Goal: Information Seeking & Learning: Learn about a topic

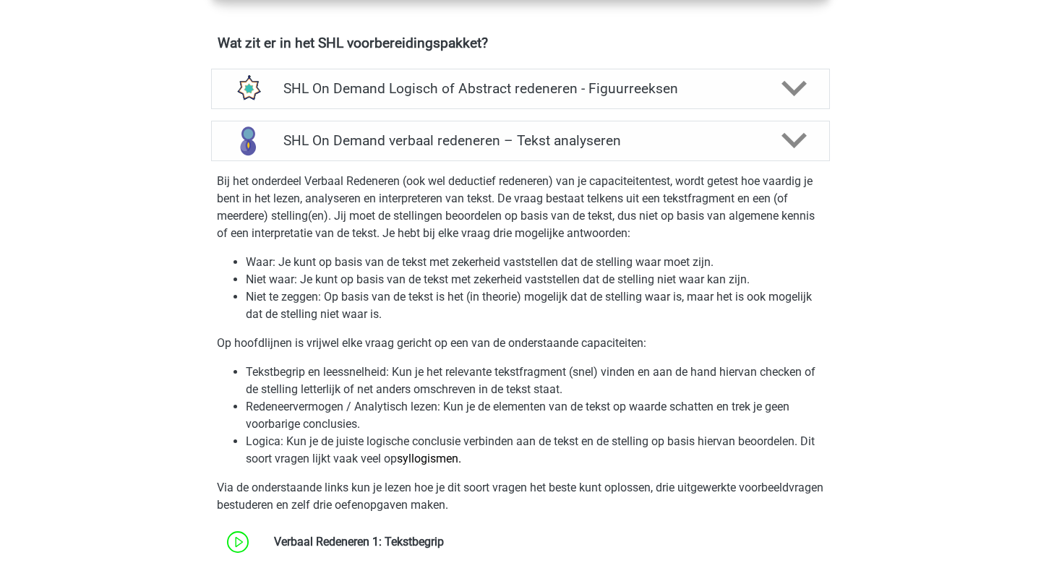
scroll to position [1026, 0]
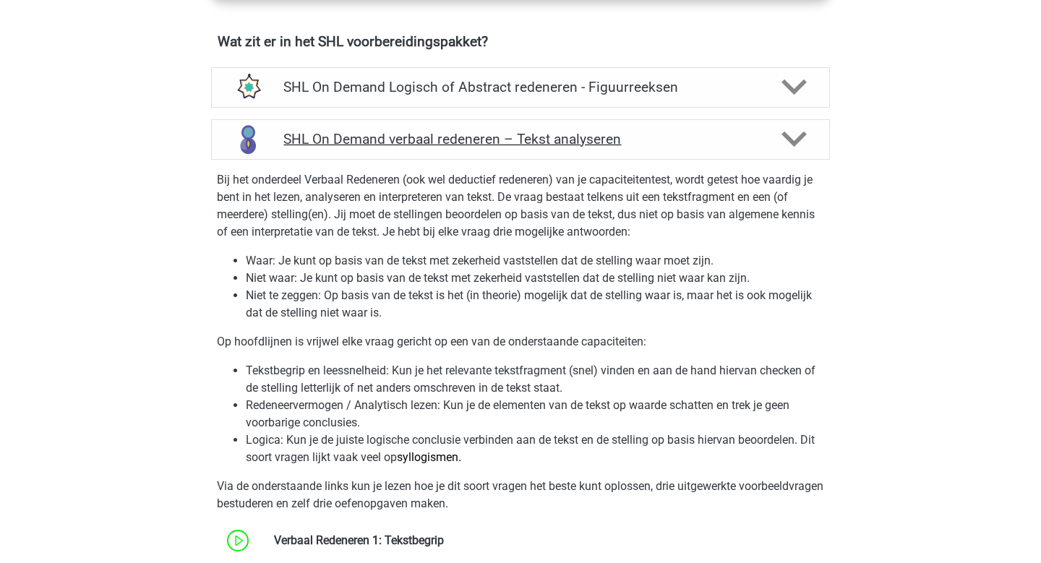
click at [801, 142] on icon at bounding box center [793, 138] width 25 height 25
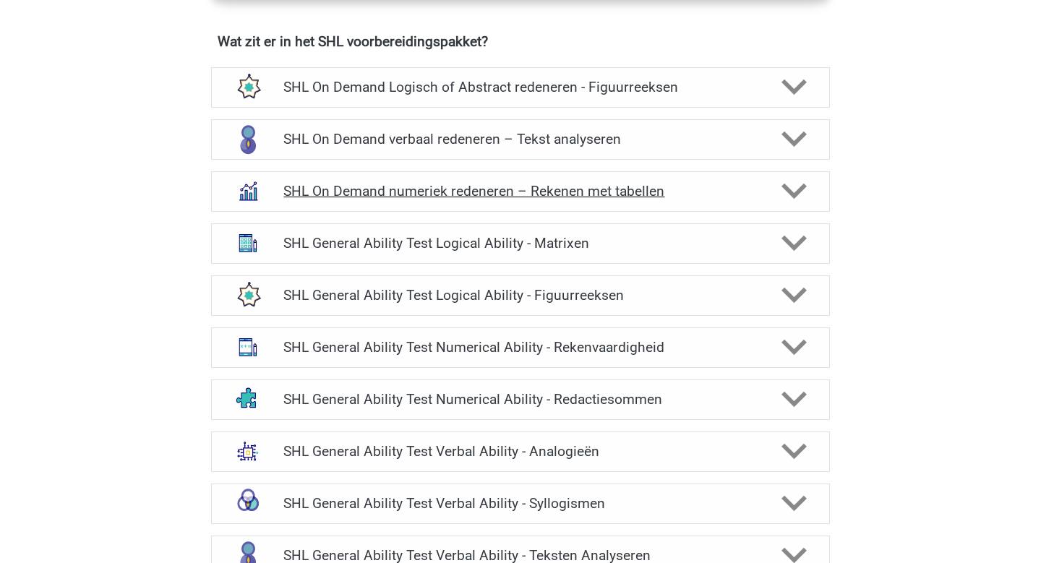
click at [801, 191] on icon at bounding box center [793, 190] width 25 height 25
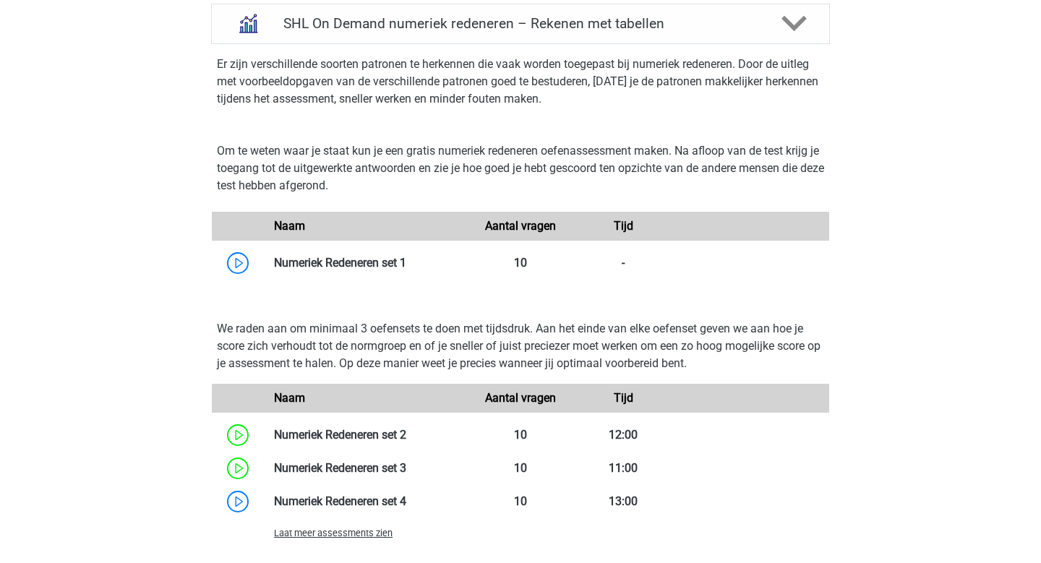
scroll to position [1244, 0]
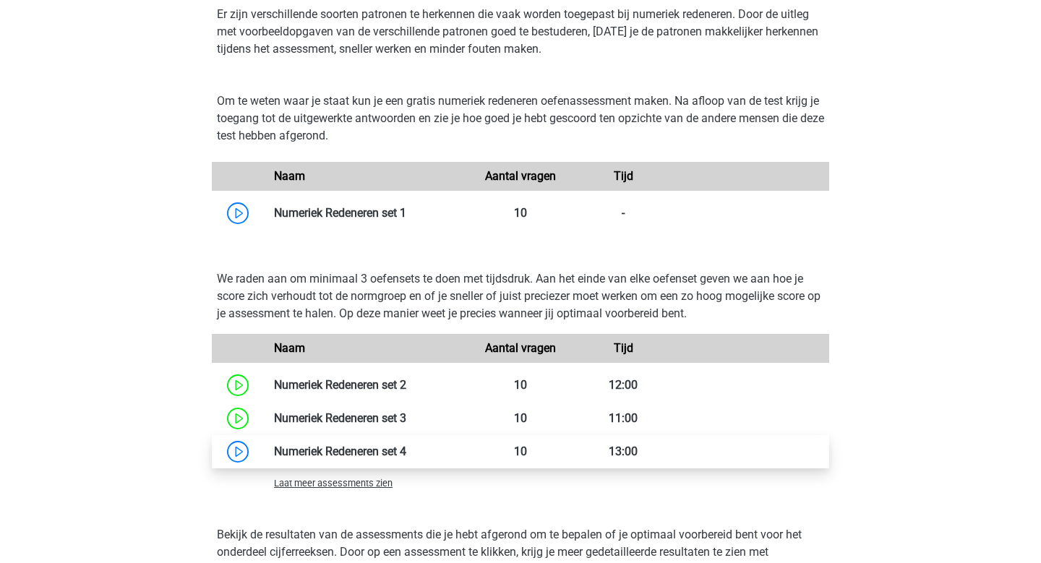
click at [406, 454] on link at bounding box center [406, 451] width 0 height 14
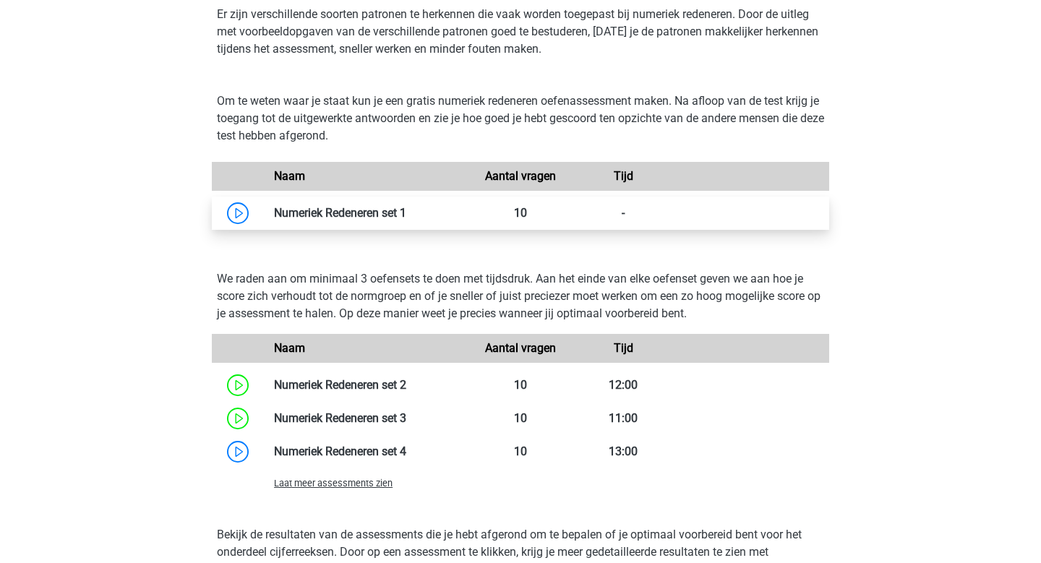
click at [406, 213] on link at bounding box center [406, 213] width 0 height 14
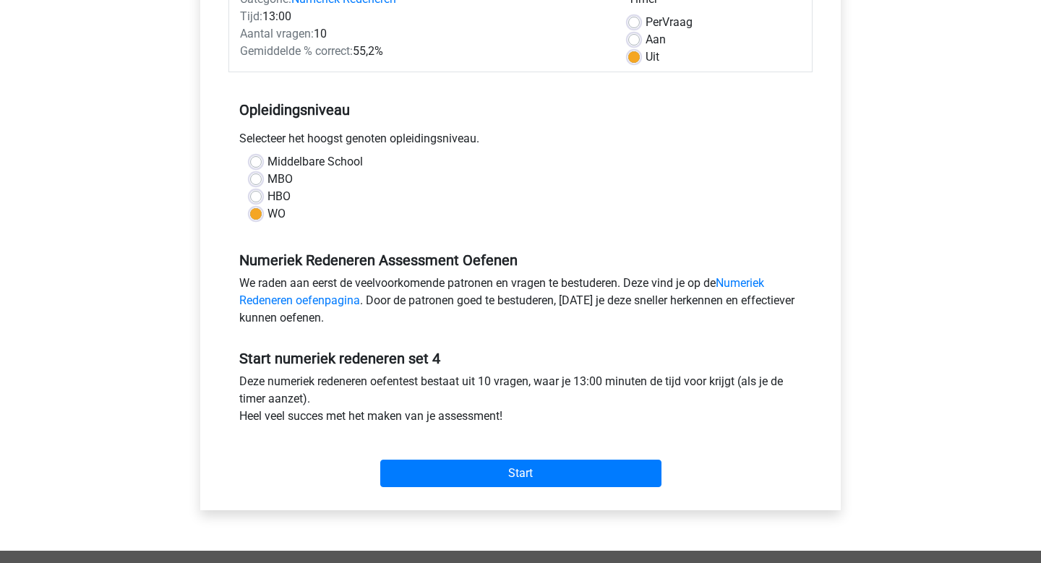
scroll to position [228, 0]
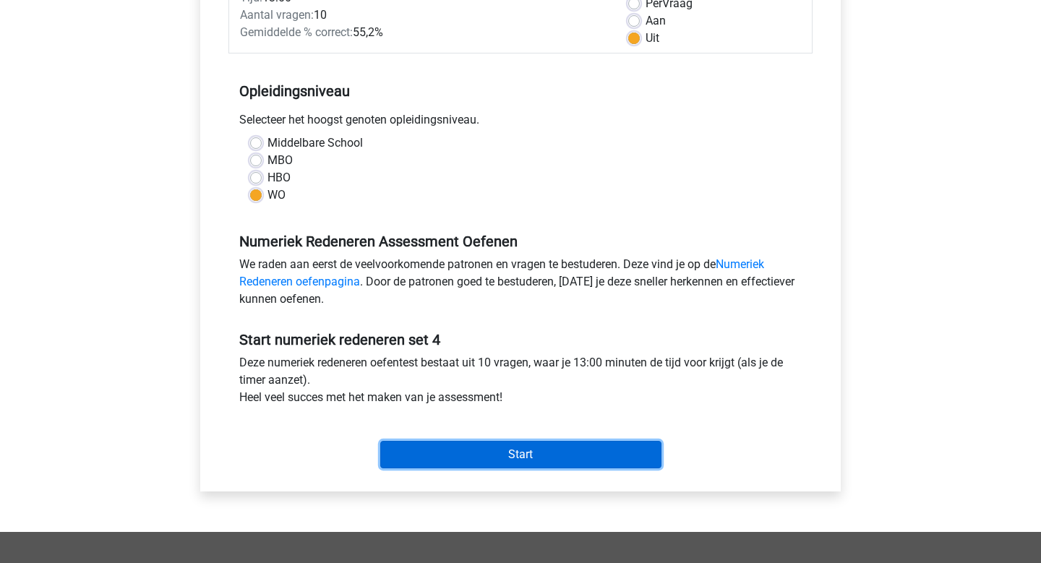
click at [541, 457] on input "Start" at bounding box center [520, 454] width 281 height 27
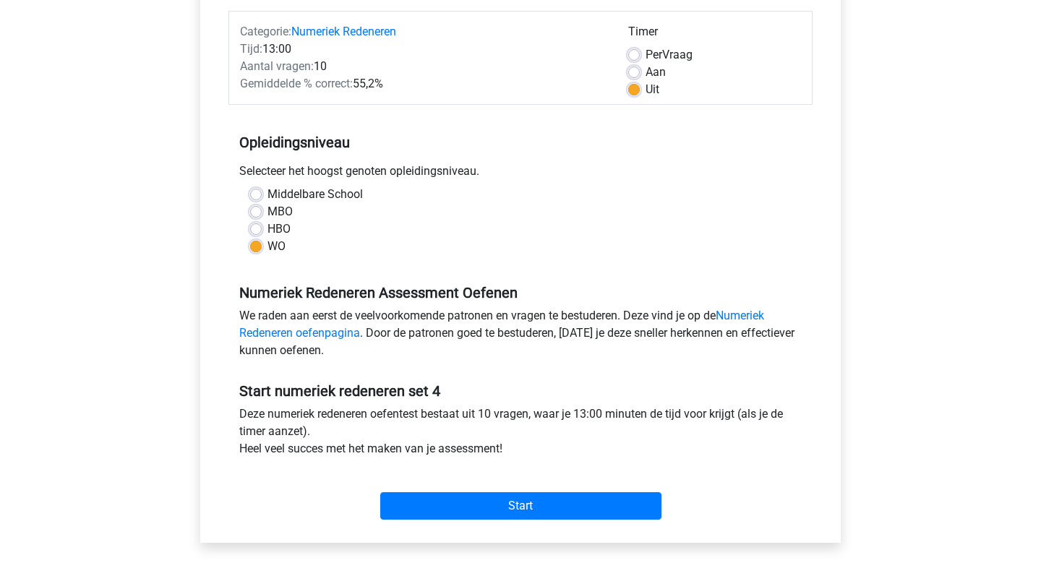
scroll to position [171, 0]
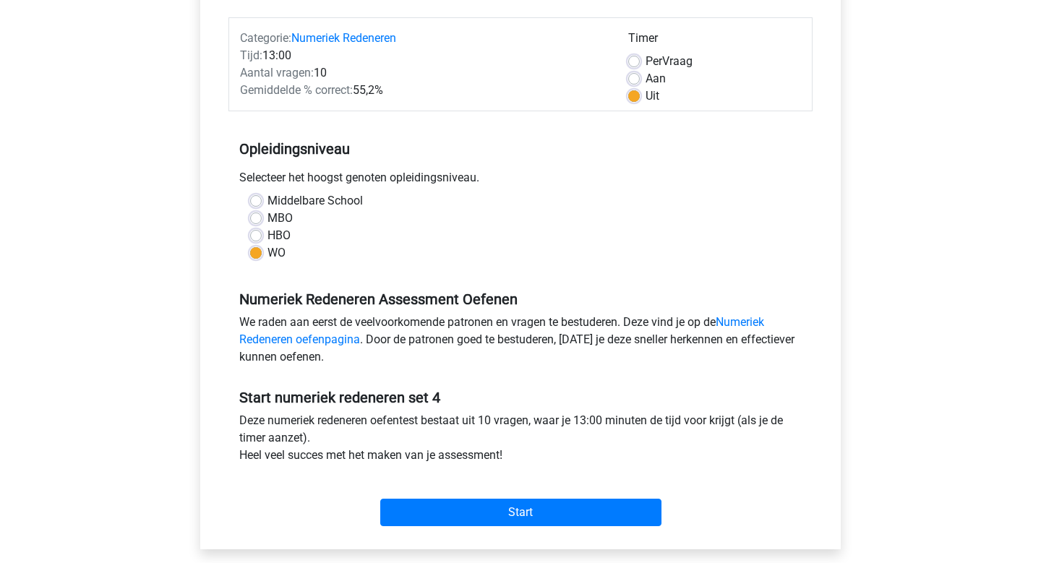
click at [645, 74] on label "Aan" at bounding box center [655, 78] width 20 height 17
click at [633, 74] on input "Aan" at bounding box center [634, 77] width 12 height 14
radio input "true"
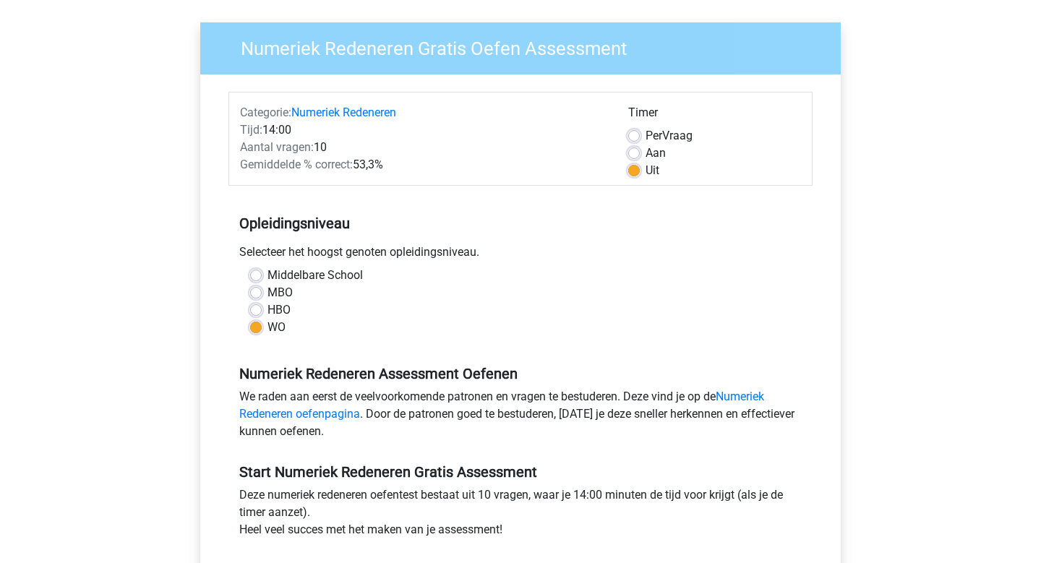
scroll to position [92, 0]
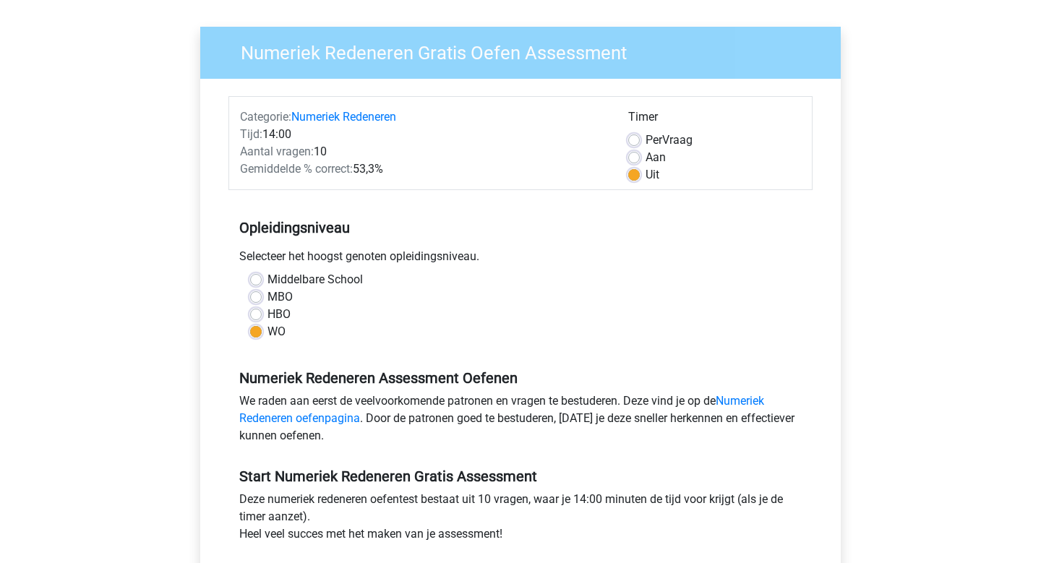
click at [645, 160] on label "Aan" at bounding box center [655, 157] width 20 height 17
click at [636, 160] on input "Aan" at bounding box center [634, 156] width 12 height 14
radio input "true"
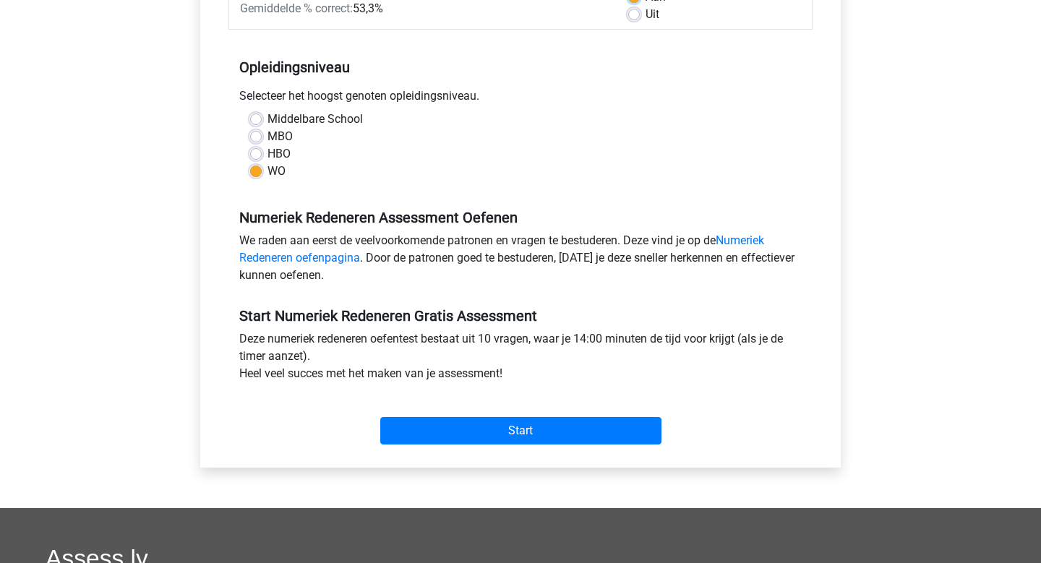
scroll to position [253, 0]
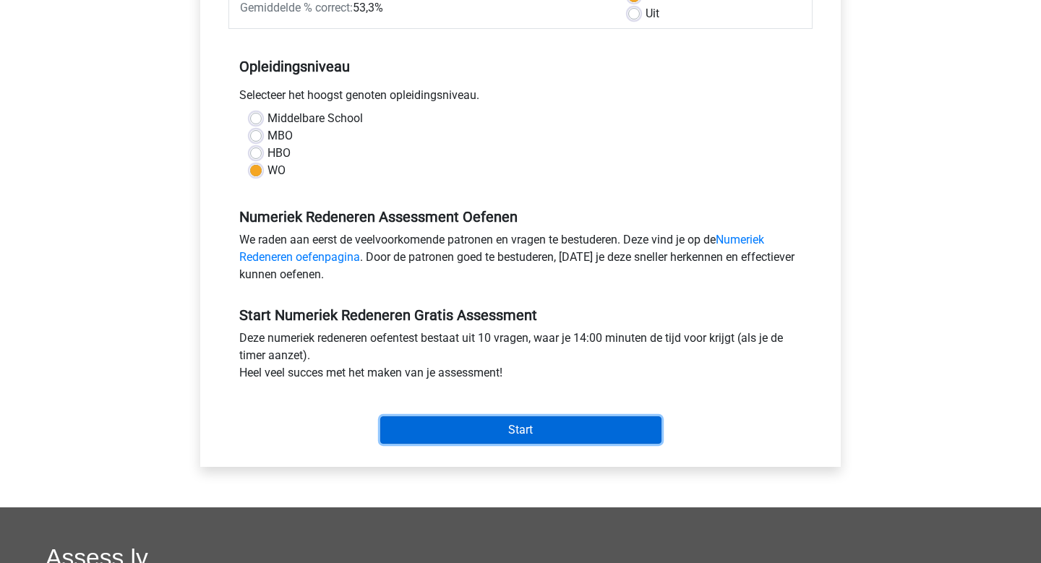
click at [513, 436] on input "Start" at bounding box center [520, 429] width 281 height 27
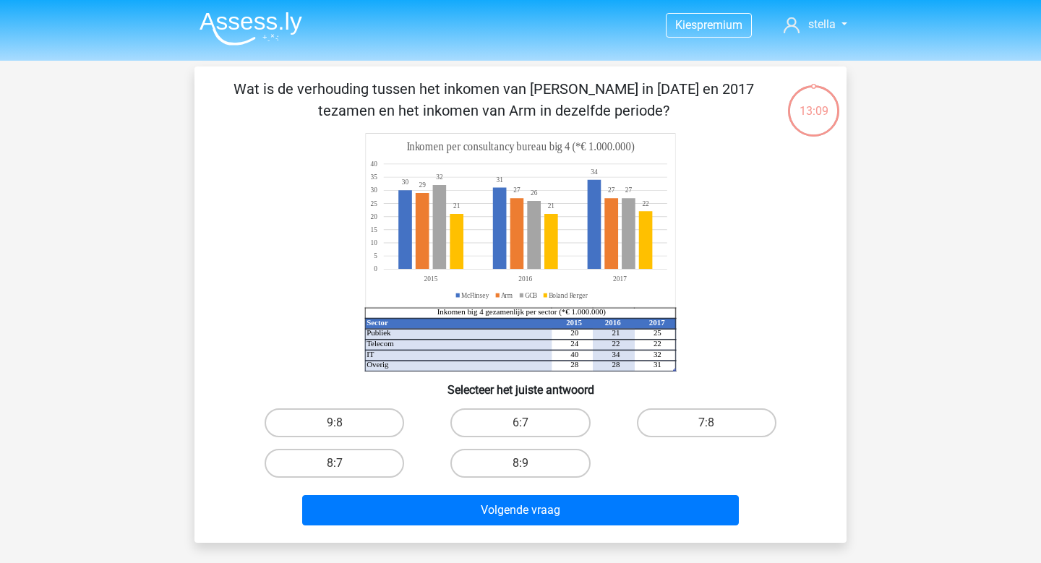
click at [350, 488] on div "Volgende vraag" at bounding box center [520, 507] width 606 height 48
click at [353, 470] on label "8:7" at bounding box center [333, 463] width 139 height 29
click at [344, 470] on input "8:7" at bounding box center [339, 467] width 9 height 9
radio input "true"
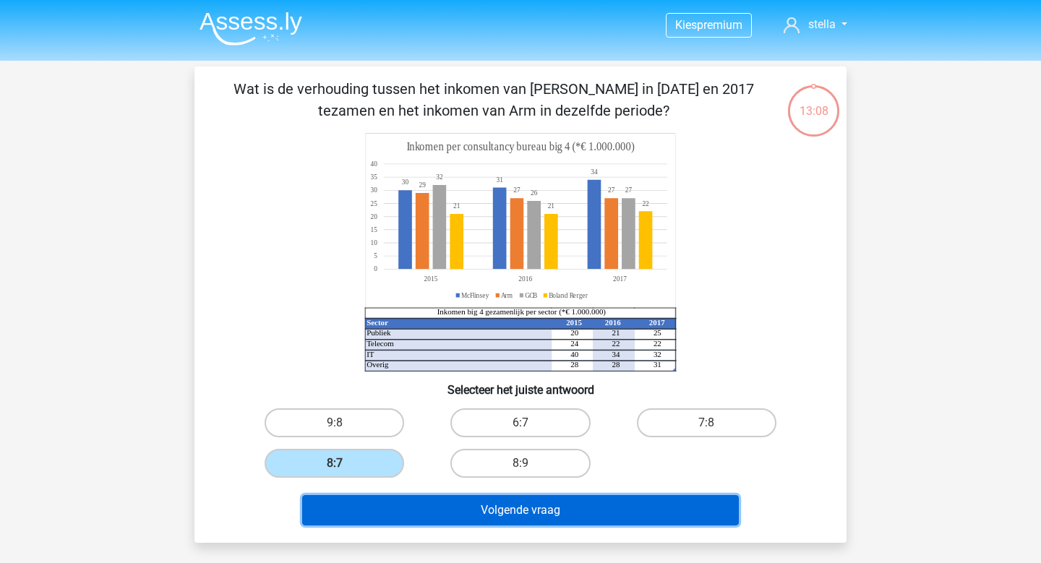
click at [518, 512] on button "Volgende vraag" at bounding box center [520, 510] width 437 height 30
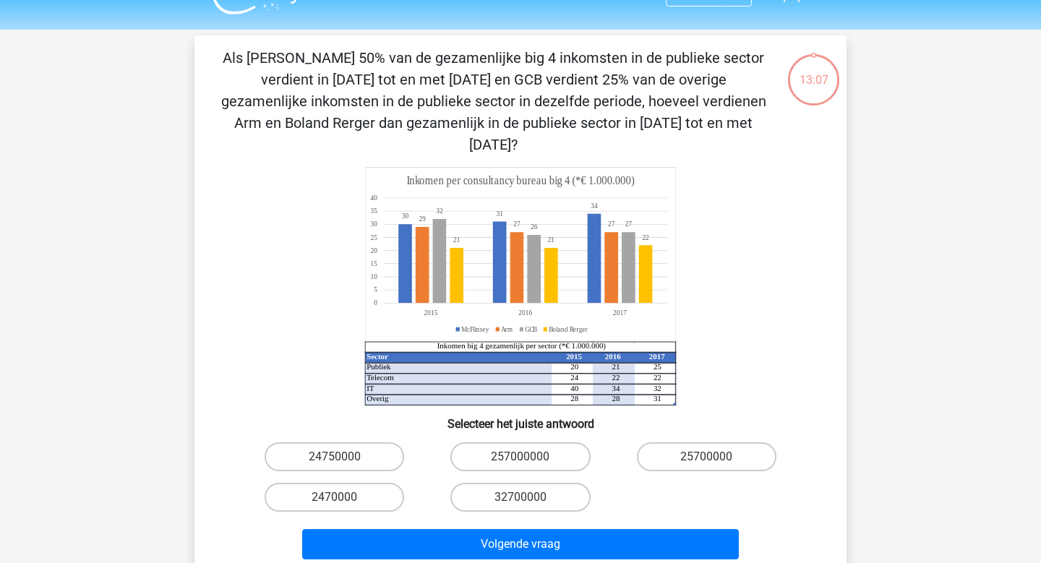
scroll to position [4, 0]
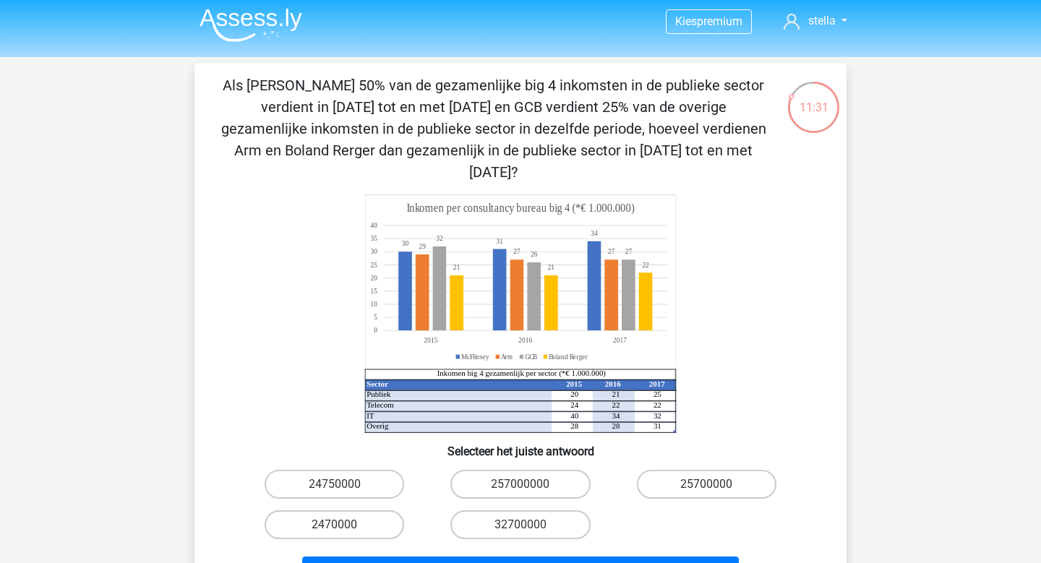
click at [337, 484] on input "24750000" at bounding box center [339, 488] width 9 height 9
radio input "true"
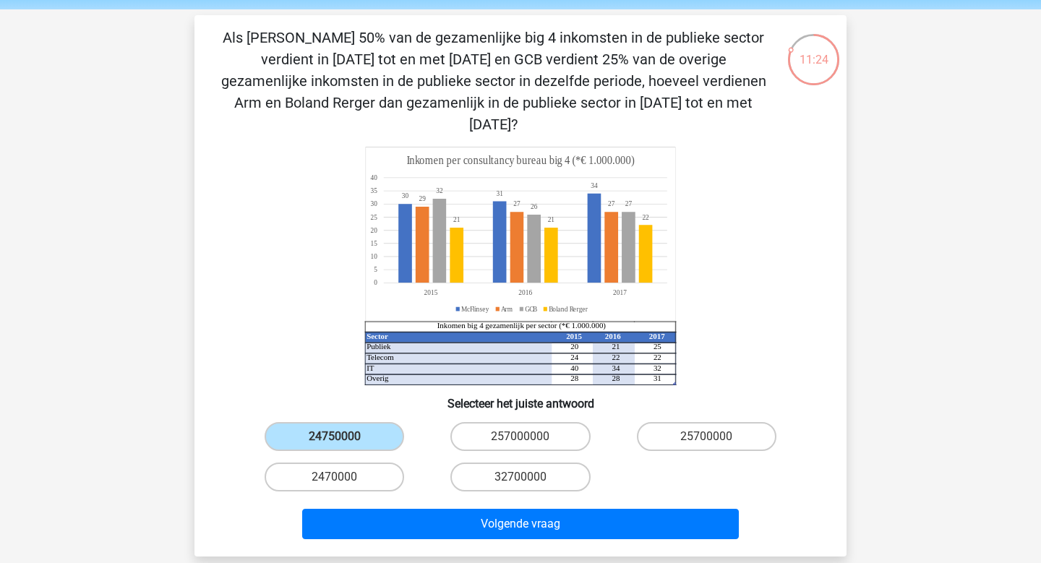
scroll to position [53, 0]
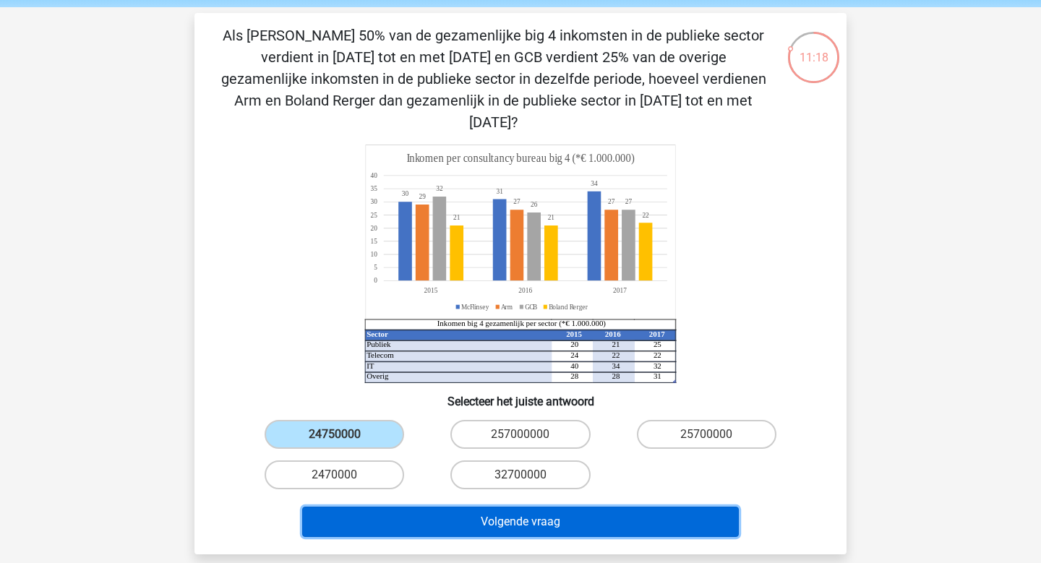
click at [473, 507] on button "Volgende vraag" at bounding box center [520, 522] width 437 height 30
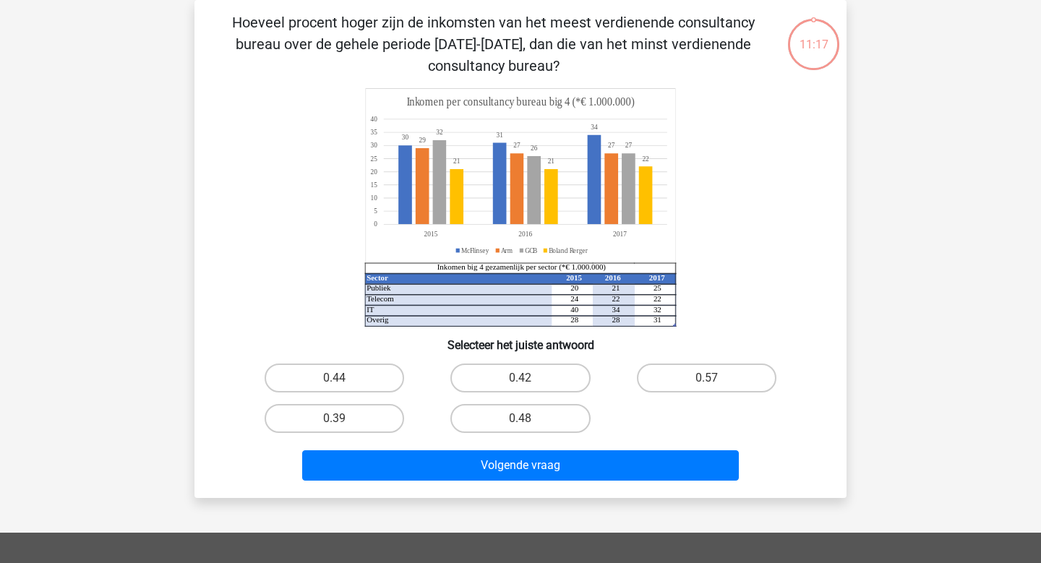
scroll to position [0, 0]
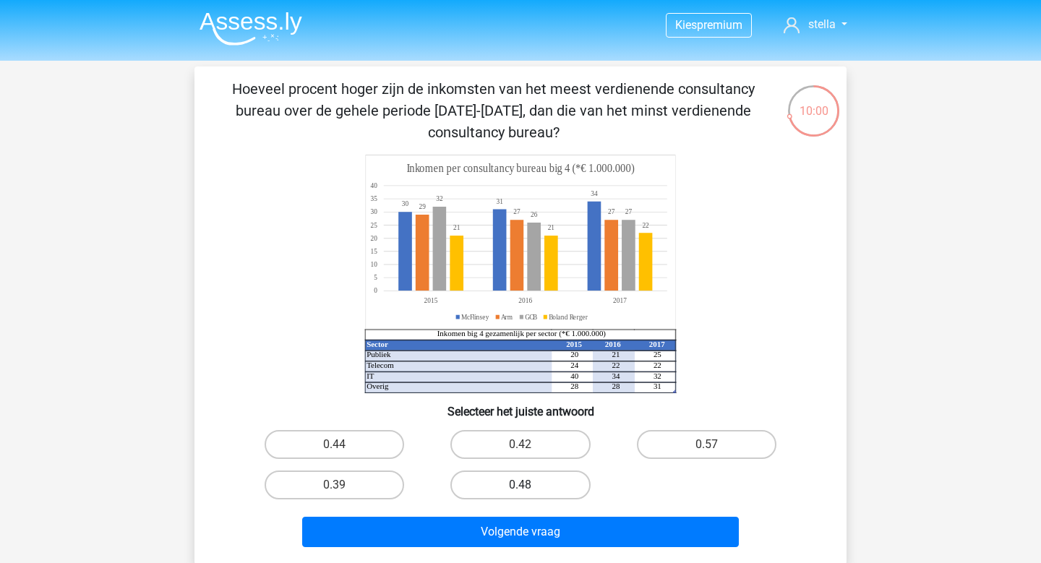
click at [513, 489] on label "0.48" at bounding box center [519, 484] width 139 height 29
click at [520, 489] on input "0.48" at bounding box center [524, 489] width 9 height 9
radio input "true"
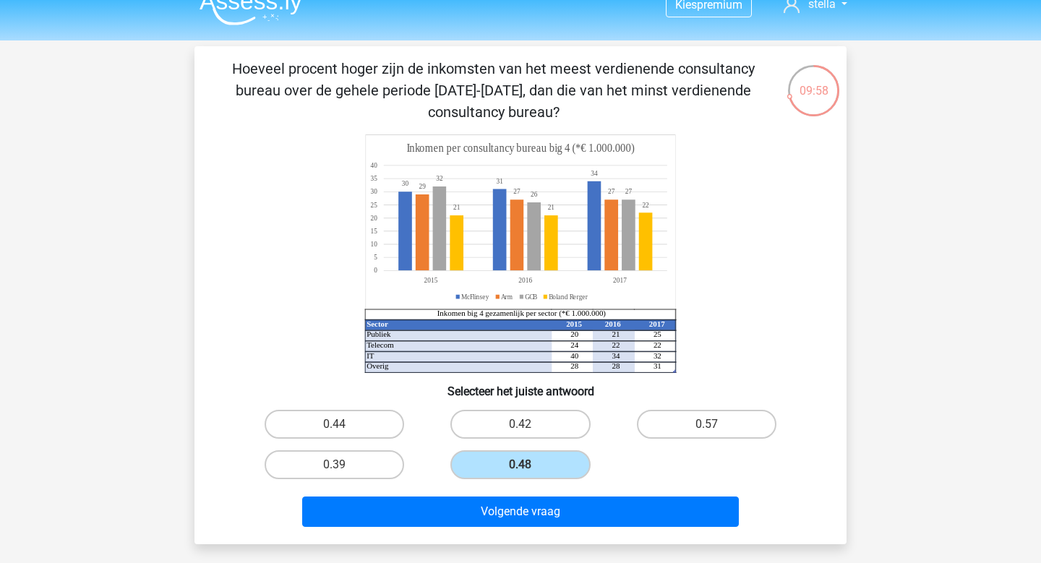
scroll to position [24, 0]
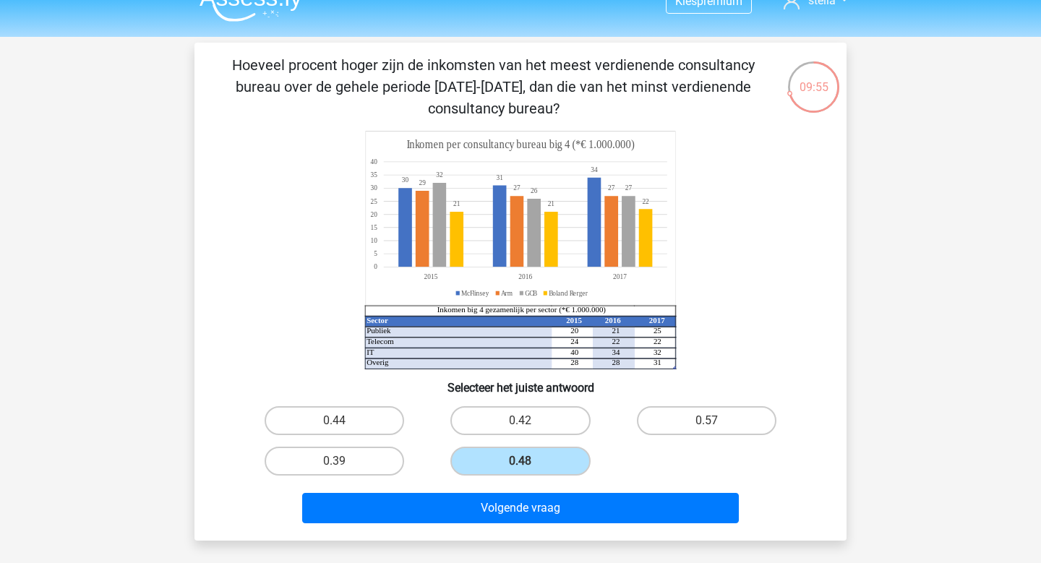
drag, startPoint x: 562, startPoint y: 103, endPoint x: 245, endPoint y: 53, distance: 321.2
click at [245, 53] on div "Hoeveel procent hoger zijn de inkomsten van het meest verdienende consultancy b…" at bounding box center [520, 292] width 652 height 498
copy p "Hoeveel procent hoger zijn de inkomsten van het meest verdienende consultancy b…"
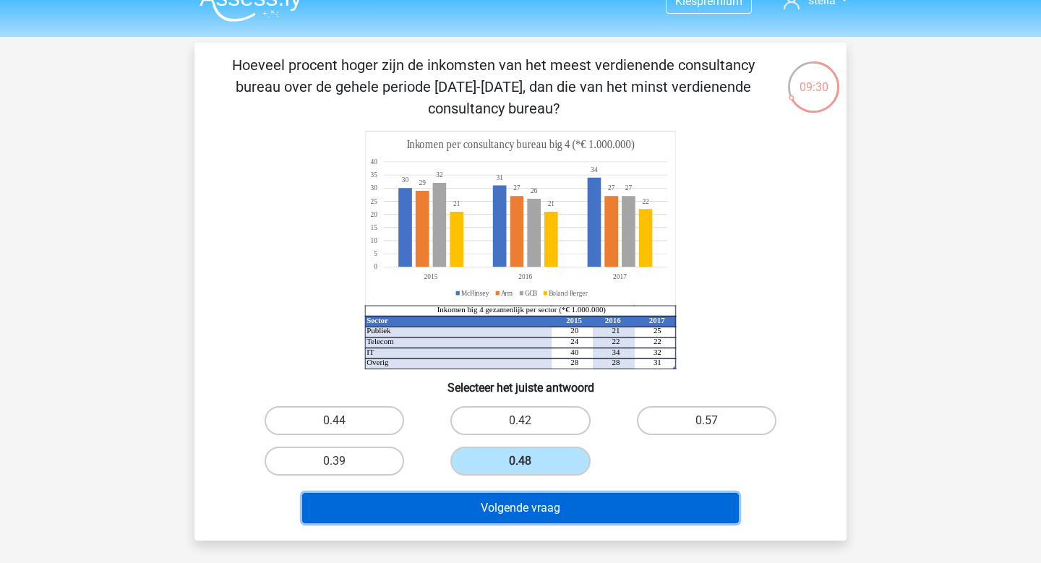
click at [598, 508] on button "Volgende vraag" at bounding box center [520, 508] width 437 height 30
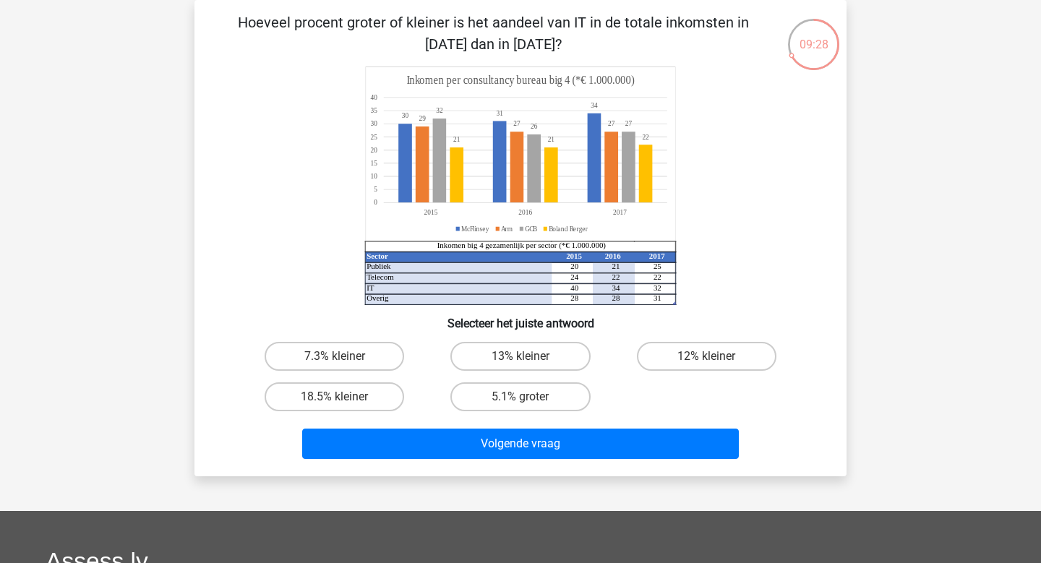
scroll to position [20, 0]
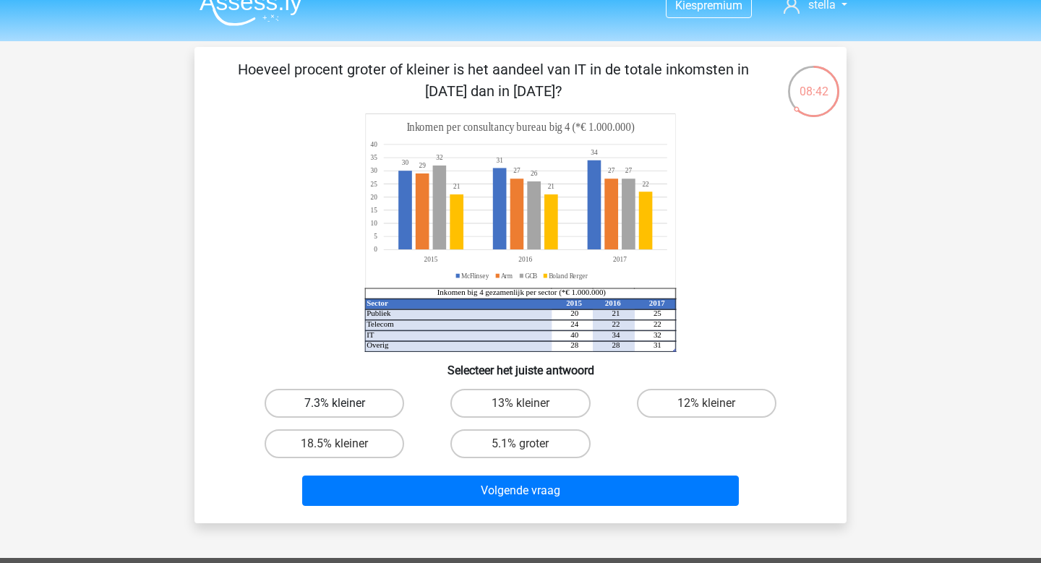
click at [366, 413] on label "7.3% kleiner" at bounding box center [333, 403] width 139 height 29
click at [344, 413] on input "7.3% kleiner" at bounding box center [339, 407] width 9 height 9
radio input "true"
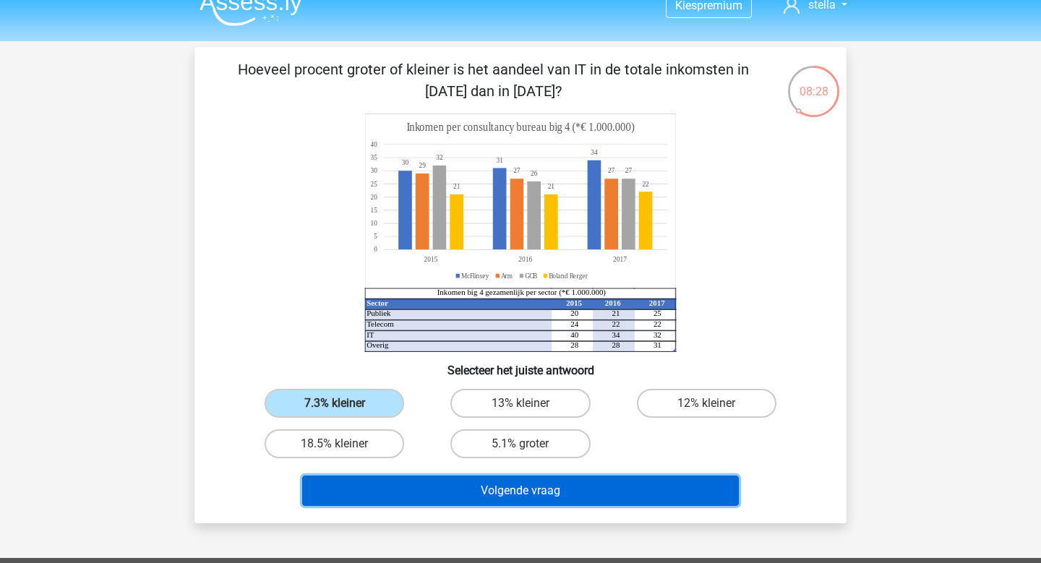
click at [507, 499] on button "Volgende vraag" at bounding box center [520, 490] width 437 height 30
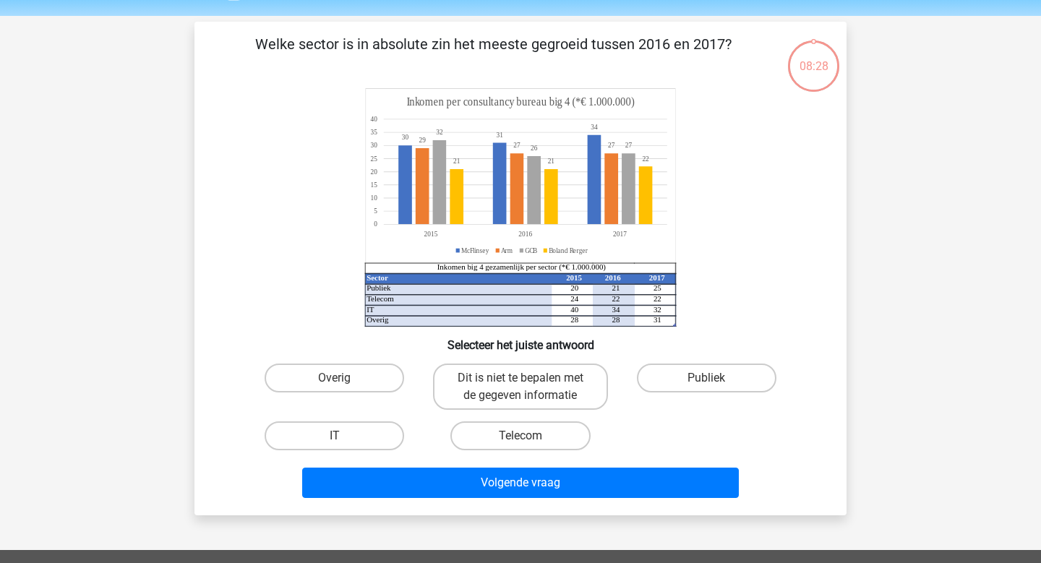
scroll to position [66, 0]
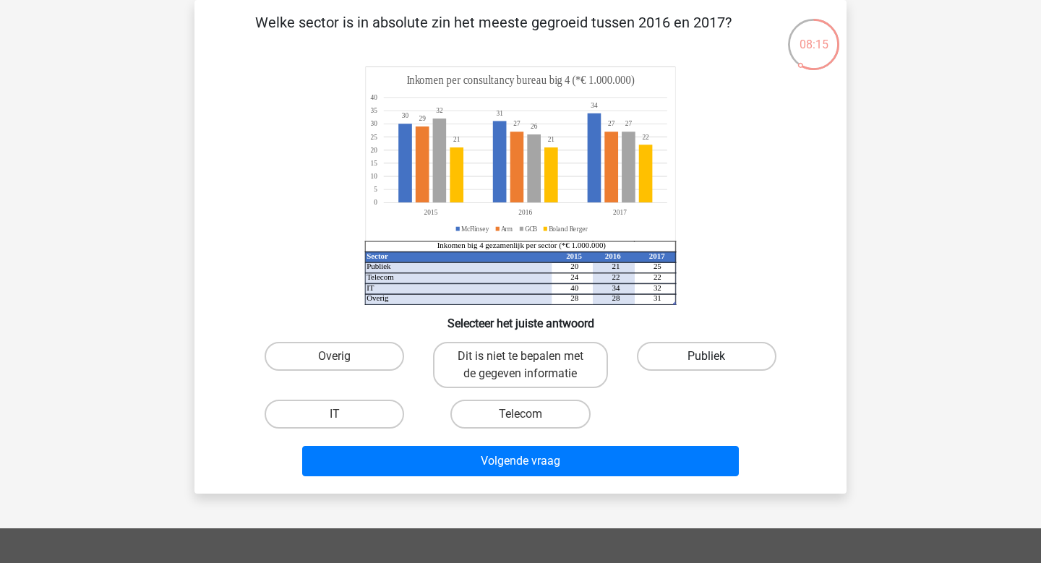
click at [755, 355] on label "Publiek" at bounding box center [706, 356] width 139 height 29
click at [715, 356] on input "Publiek" at bounding box center [710, 360] width 9 height 9
radio input "true"
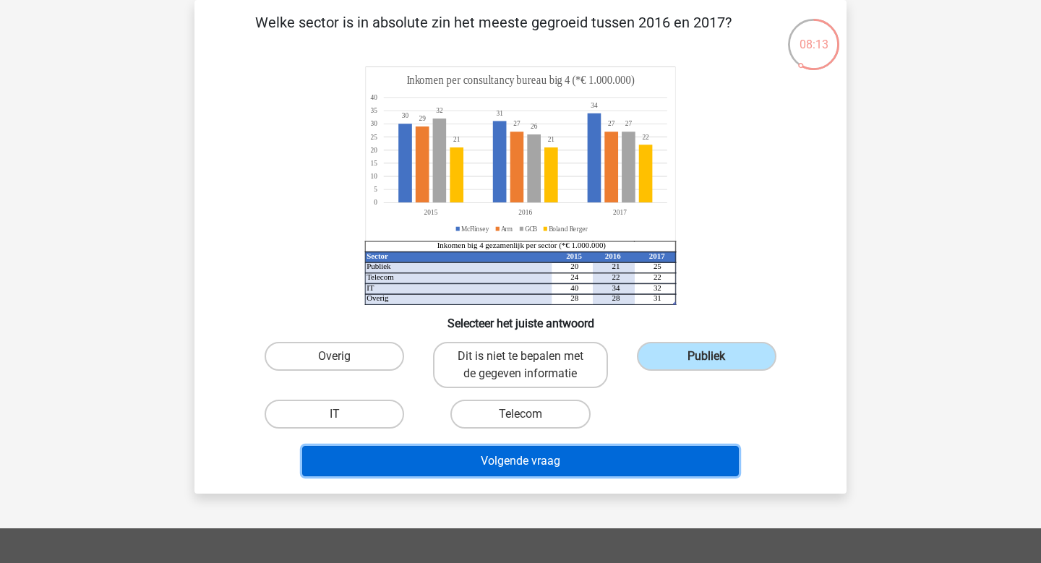
click at [624, 462] on button "Volgende vraag" at bounding box center [520, 461] width 437 height 30
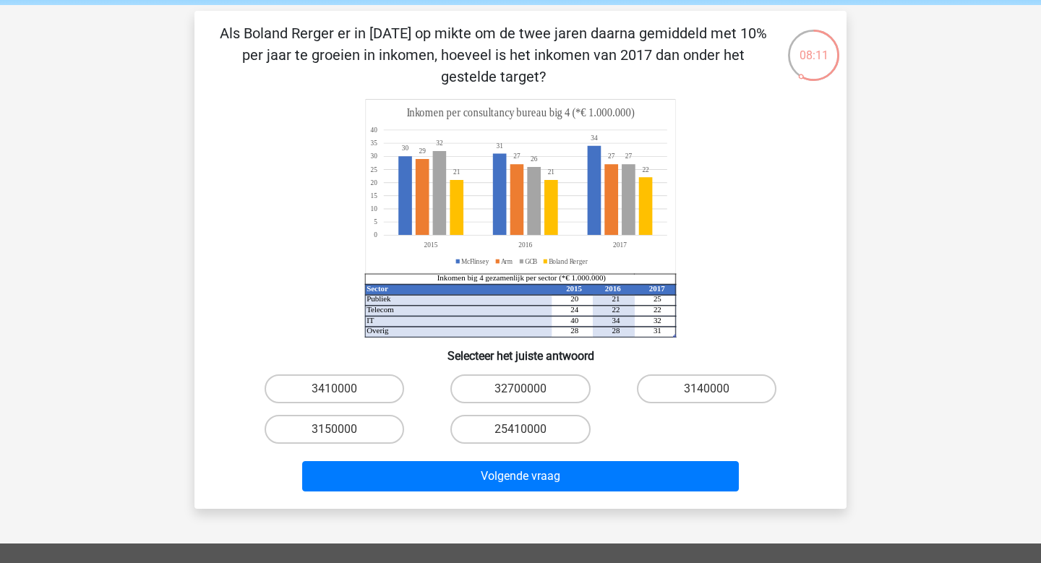
scroll to position [52, 0]
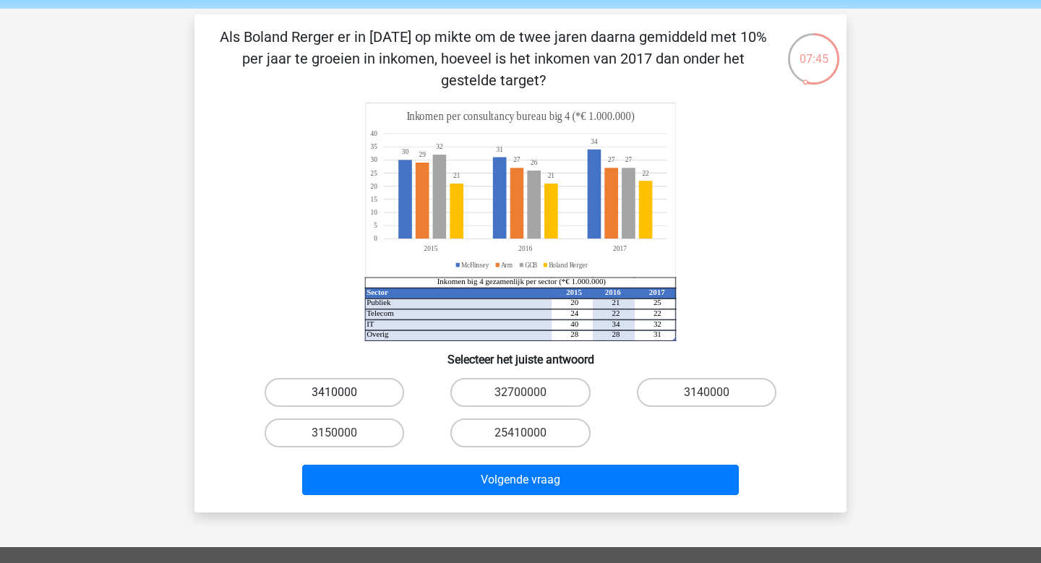
click at [344, 393] on label "3410000" at bounding box center [333, 392] width 139 height 29
click at [344, 393] on input "3410000" at bounding box center [339, 396] width 9 height 9
radio input "true"
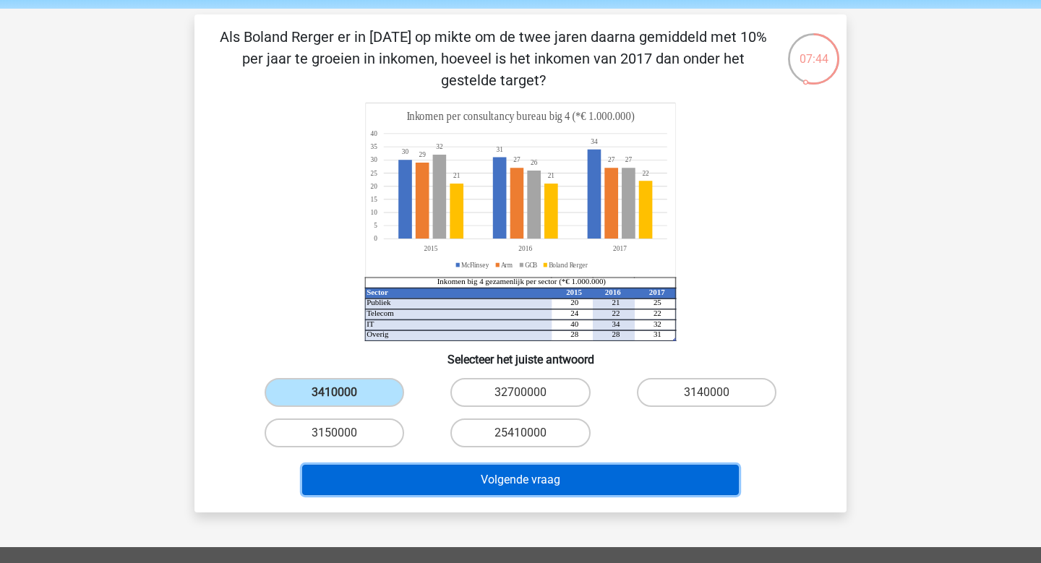
click at [543, 485] on button "Volgende vraag" at bounding box center [520, 480] width 437 height 30
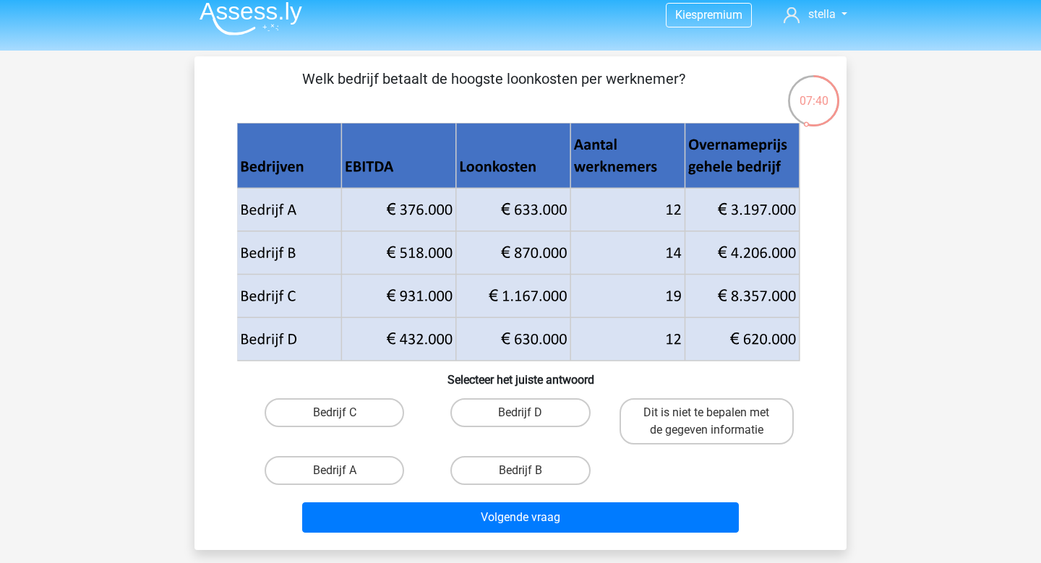
scroll to position [28, 0]
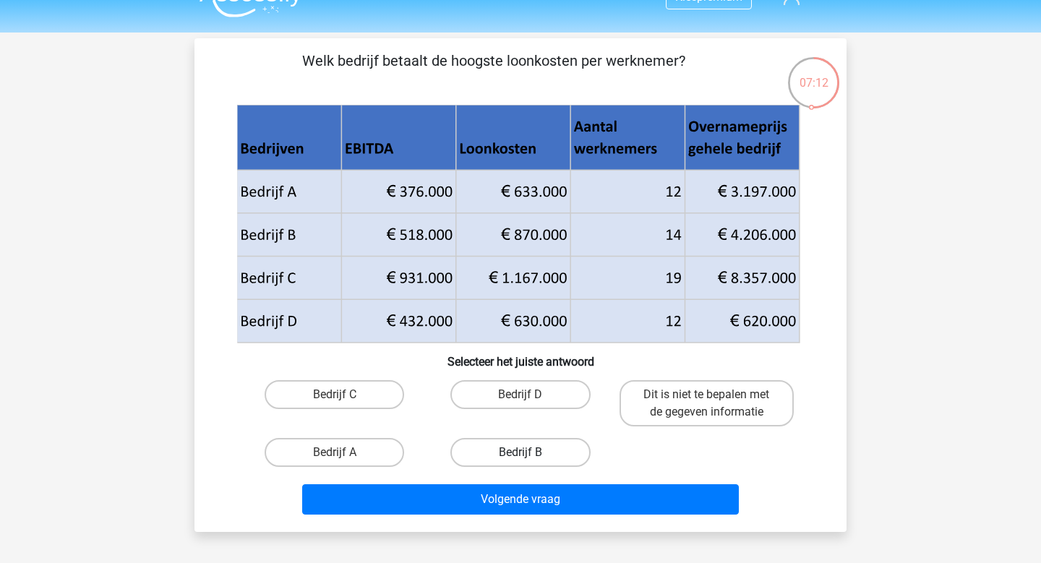
click at [480, 457] on label "Bedrijf B" at bounding box center [519, 452] width 139 height 29
click at [520, 457] on input "Bedrijf B" at bounding box center [524, 456] width 9 height 9
radio input "true"
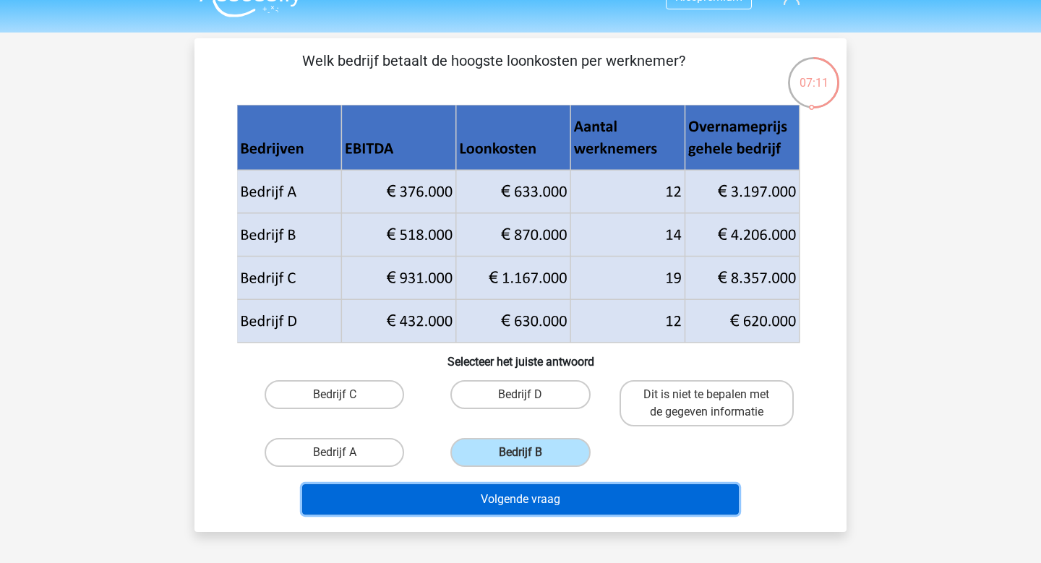
click at [491, 493] on button "Volgende vraag" at bounding box center [520, 499] width 437 height 30
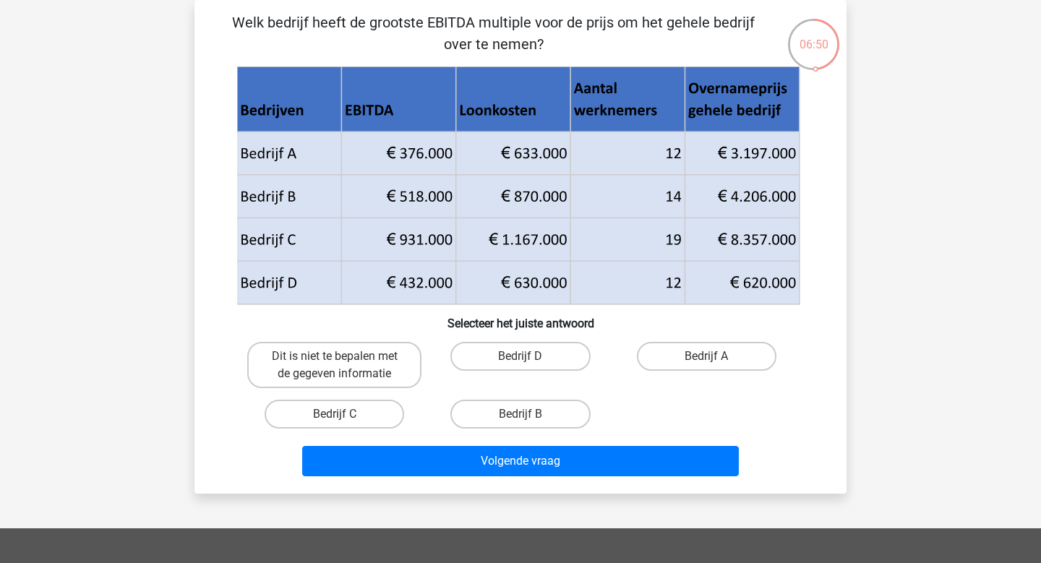
scroll to position [46, 0]
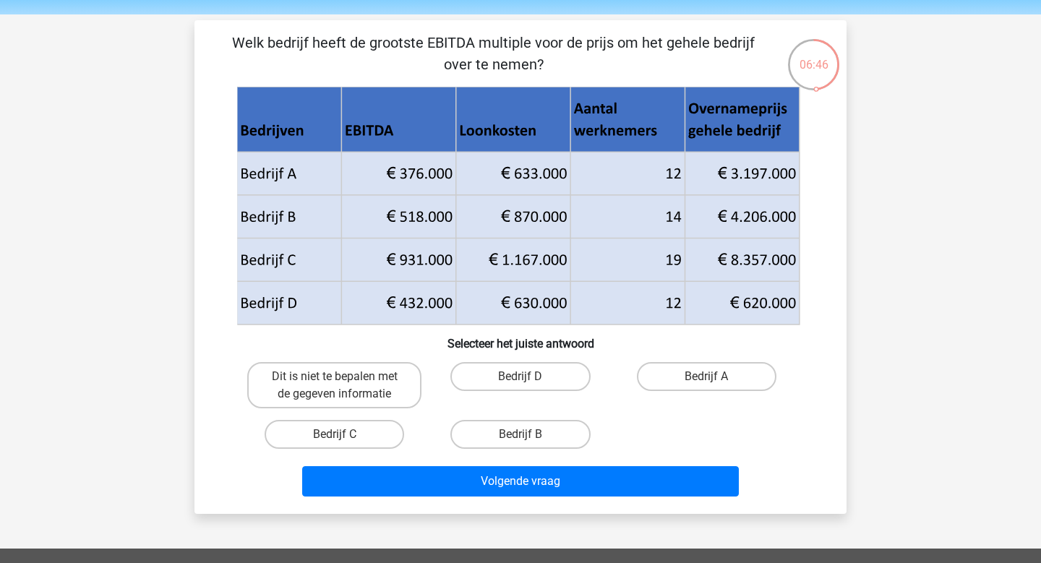
drag, startPoint x: 522, startPoint y: 64, endPoint x: 212, endPoint y: 38, distance: 311.1
click at [212, 38] on div "Welk bedrijf heeft de grootste EBITDA multiple voor de prijs om het gehele bedr…" at bounding box center [520, 267] width 640 height 470
copy p "Welk bedrijf heeft de grootste EBITDA multiple voor de prijs om het gehele bedr…"
click at [823, 244] on div "Welk bedrijf heeft de grootste EBITDA multiple voor de prijs om het gehele bedr…" at bounding box center [520, 267] width 640 height 470
click at [553, 382] on label "Bedrijf D" at bounding box center [519, 376] width 139 height 29
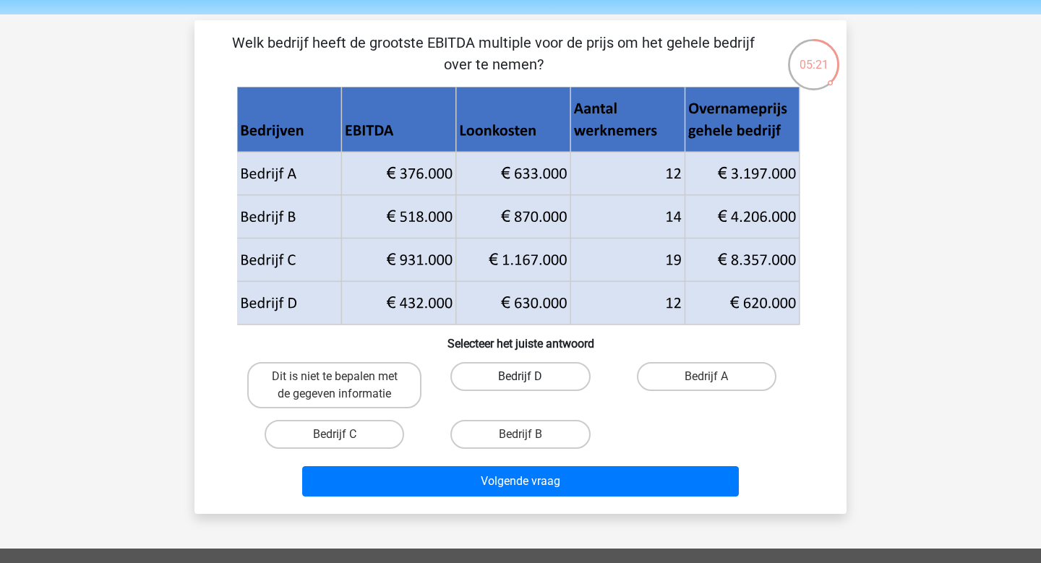
click at [530, 382] on input "Bedrijf D" at bounding box center [524, 380] width 9 height 9
radio input "true"
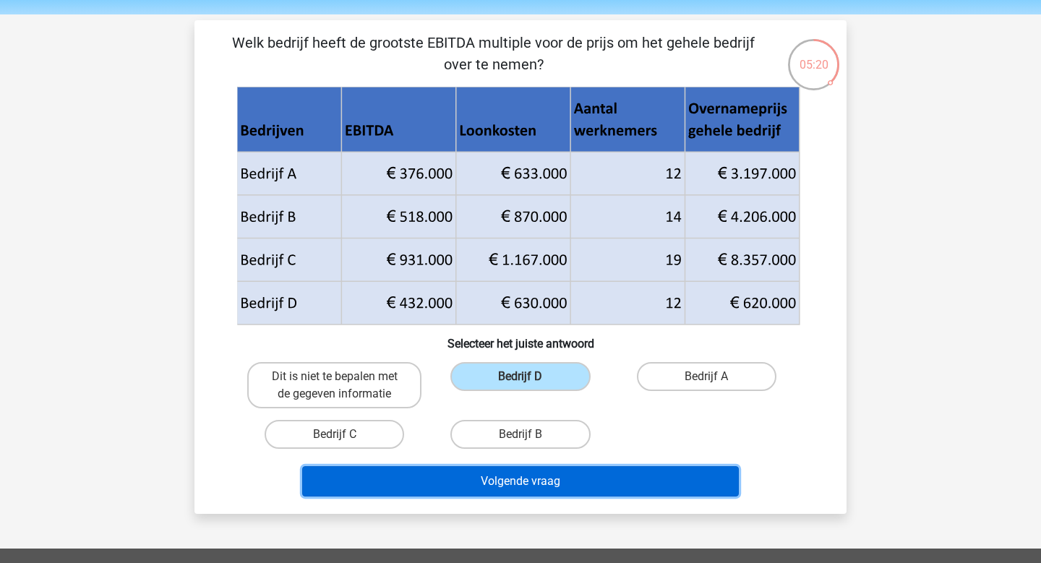
click at [598, 486] on button "Volgende vraag" at bounding box center [520, 481] width 437 height 30
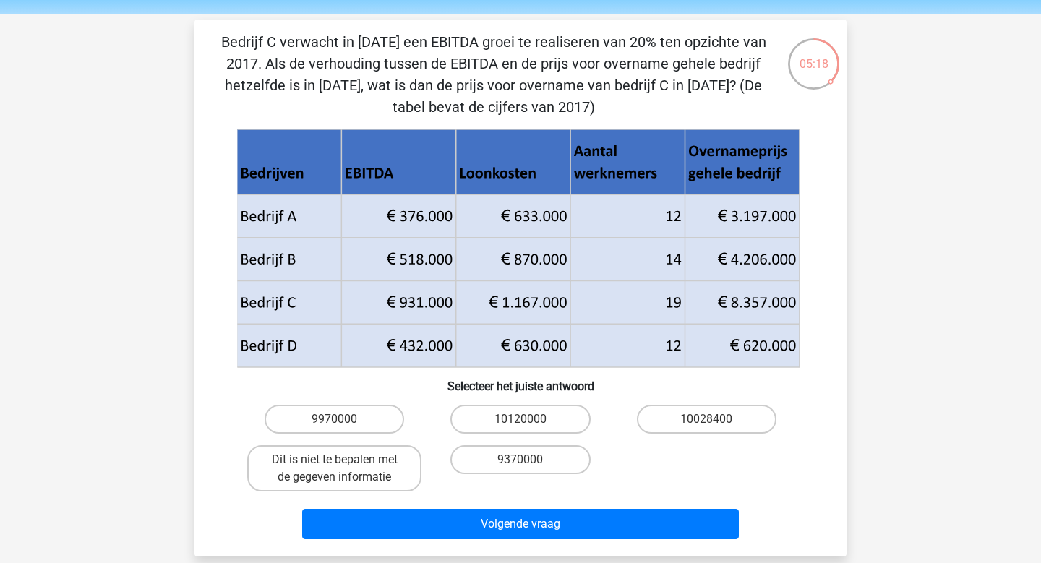
scroll to position [44, 0]
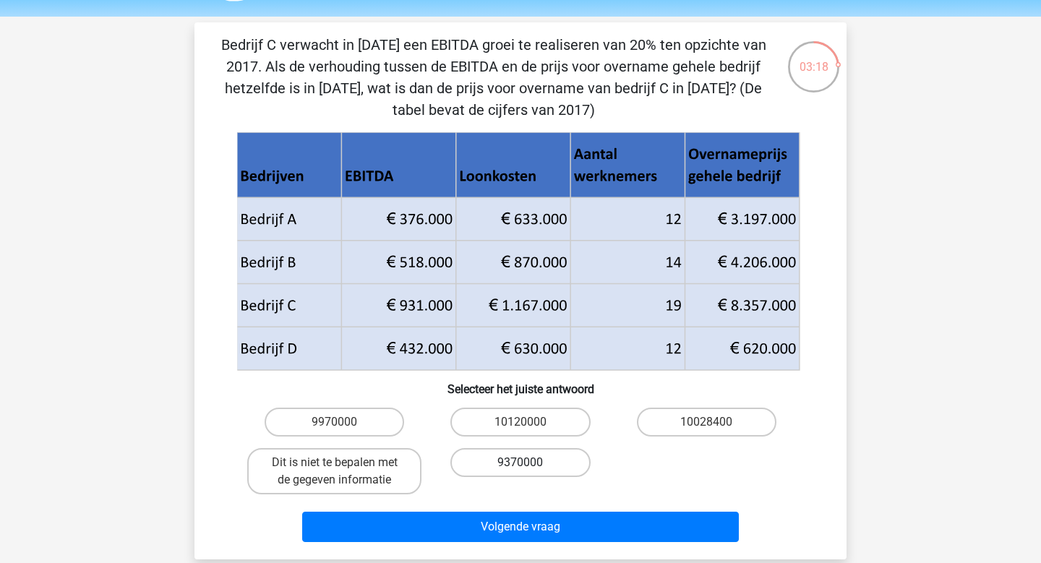
click at [577, 451] on label "9370000" at bounding box center [519, 462] width 139 height 29
click at [530, 462] on input "9370000" at bounding box center [524, 466] width 9 height 9
radio input "true"
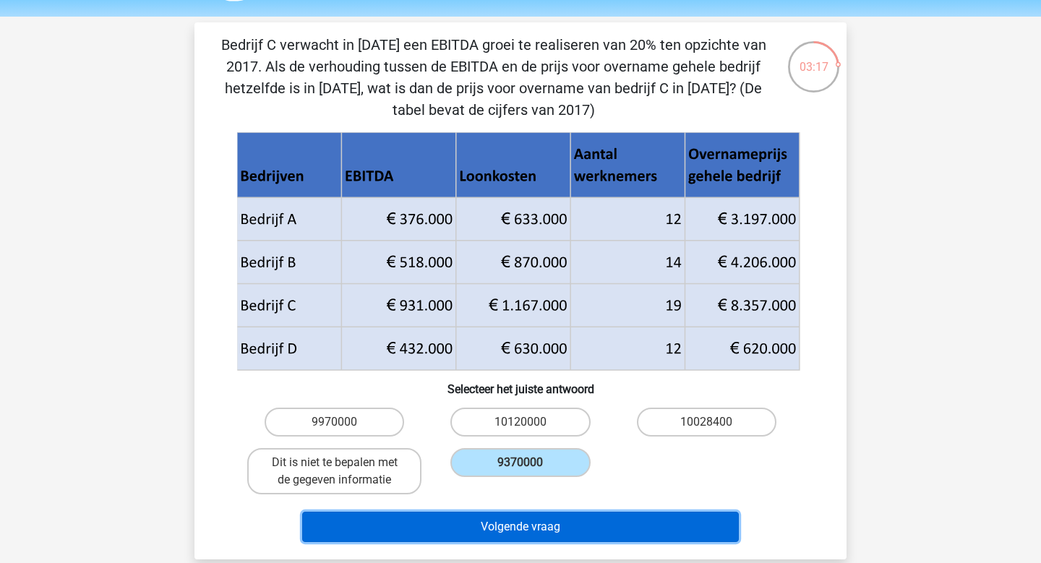
click at [590, 530] on button "Volgende vraag" at bounding box center [520, 527] width 437 height 30
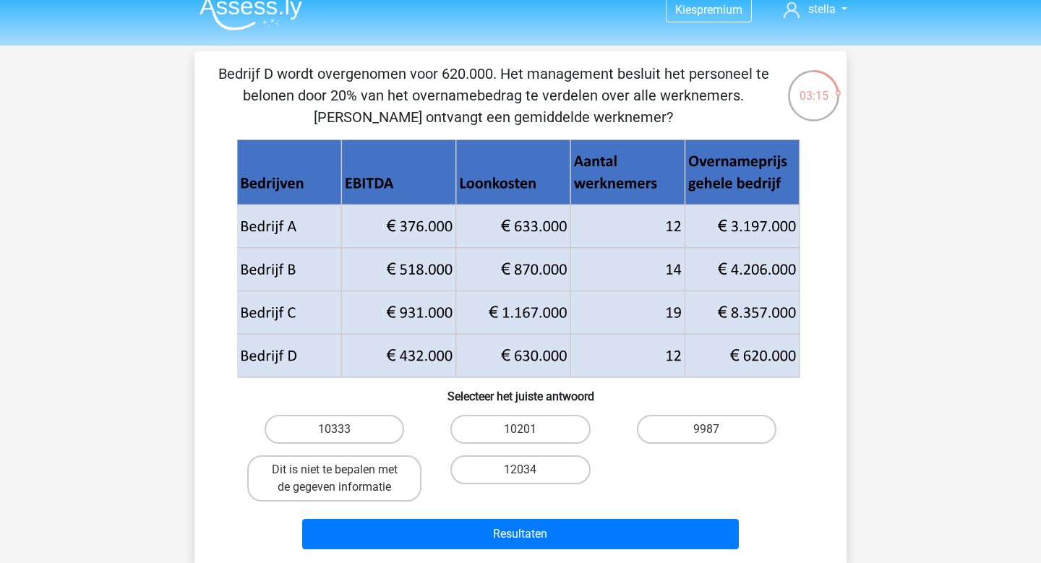
scroll to position [17, 0]
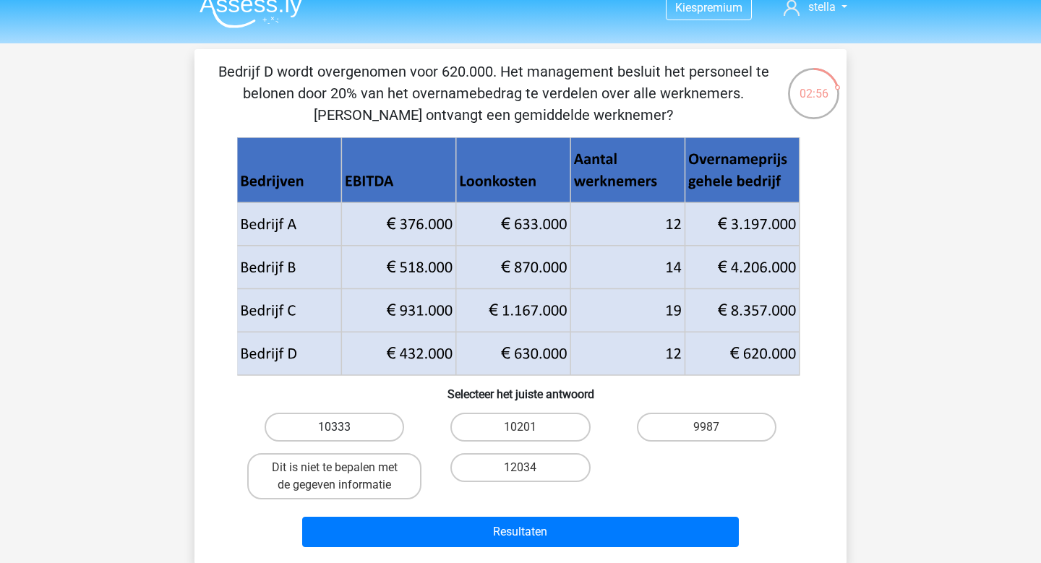
click at [332, 431] on label "10333" at bounding box center [333, 427] width 139 height 29
click at [335, 431] on input "10333" at bounding box center [339, 431] width 9 height 9
radio input "true"
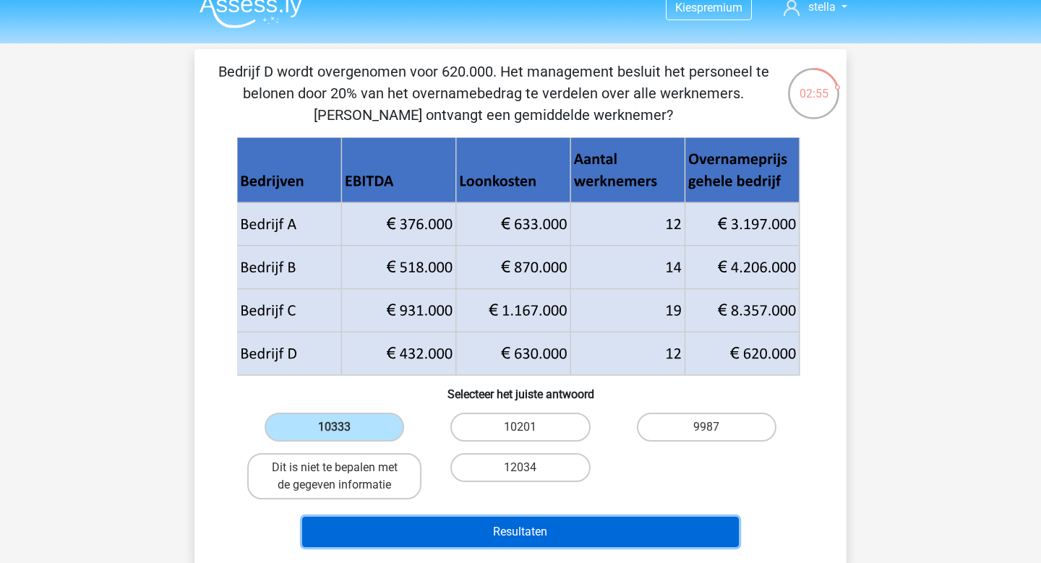
click at [545, 540] on button "Resultaten" at bounding box center [520, 532] width 437 height 30
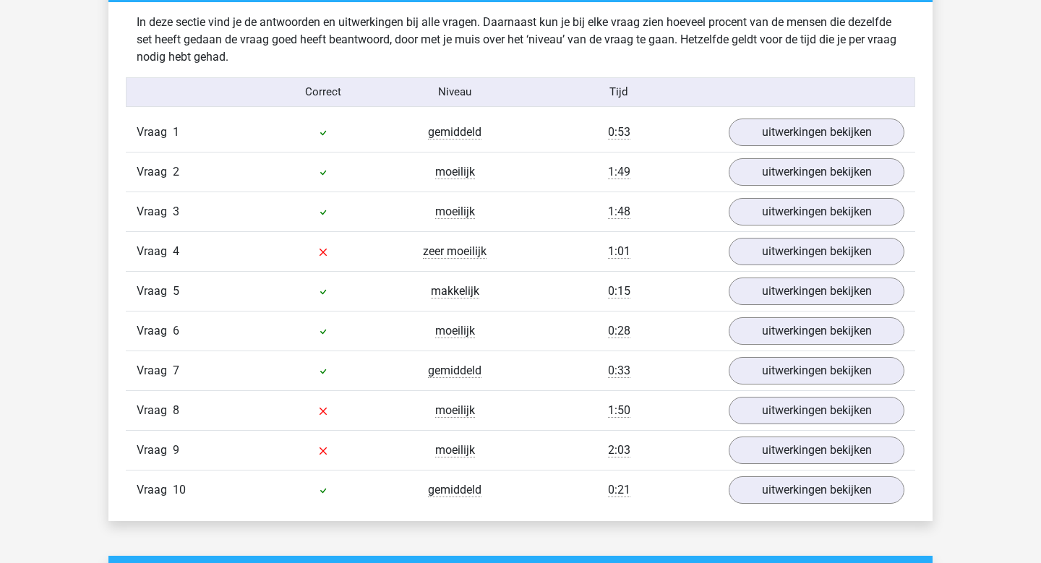
scroll to position [1152, 0]
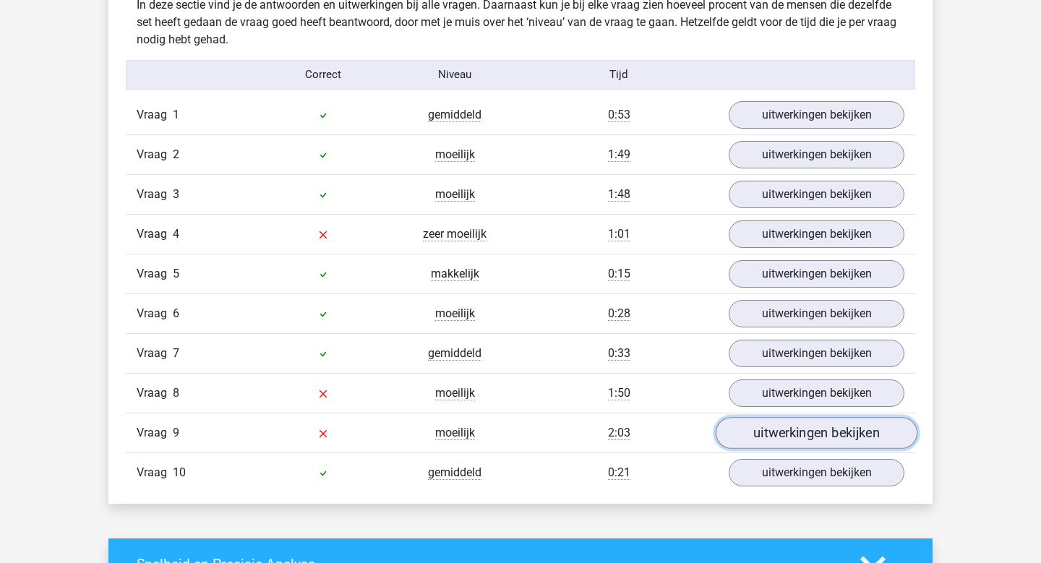
click at [797, 441] on link "uitwerkingen bekijken" at bounding box center [816, 433] width 202 height 32
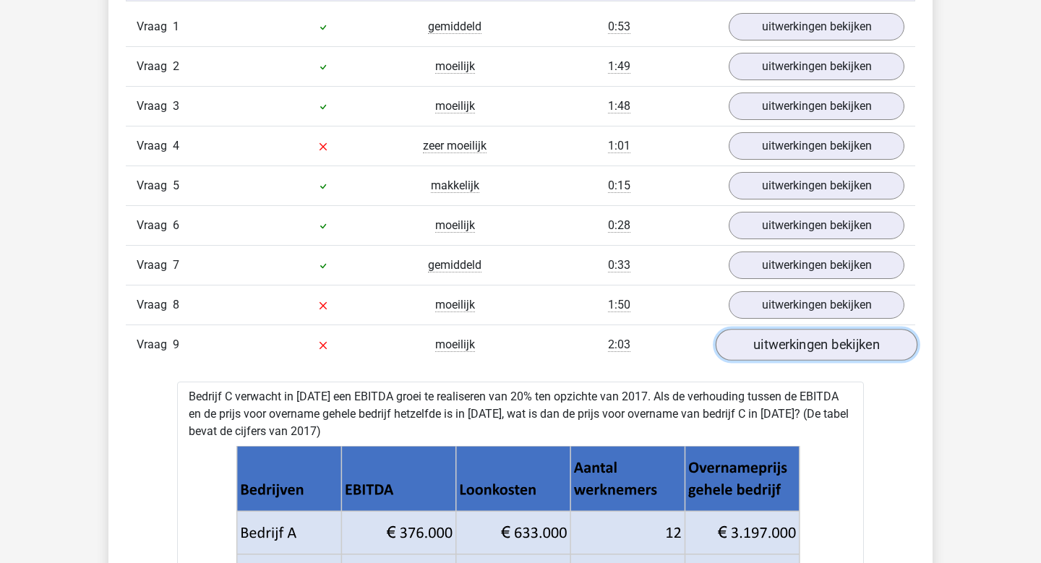
scroll to position [1221, 0]
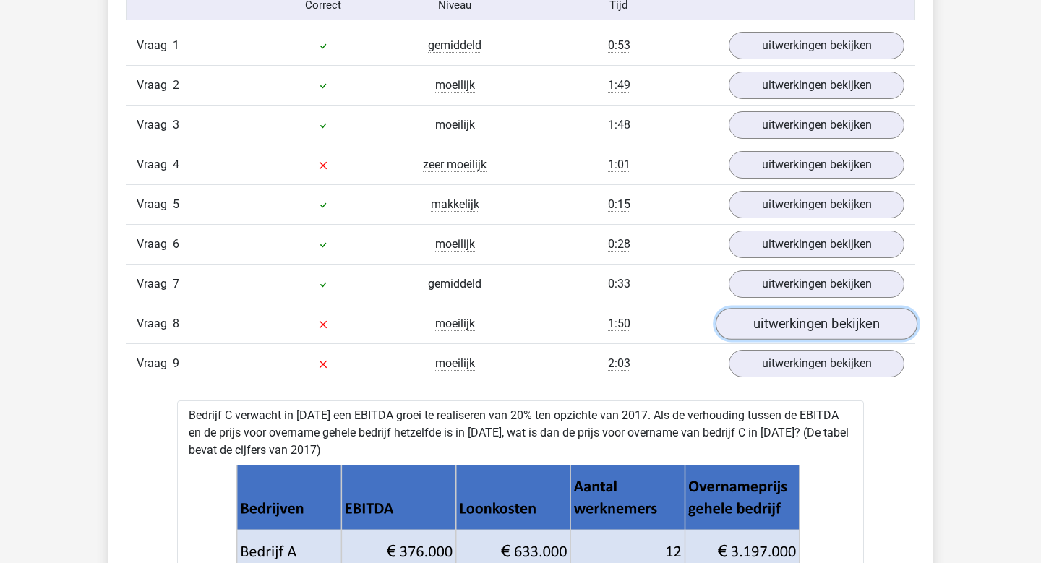
click at [792, 322] on link "uitwerkingen bekijken" at bounding box center [816, 324] width 202 height 32
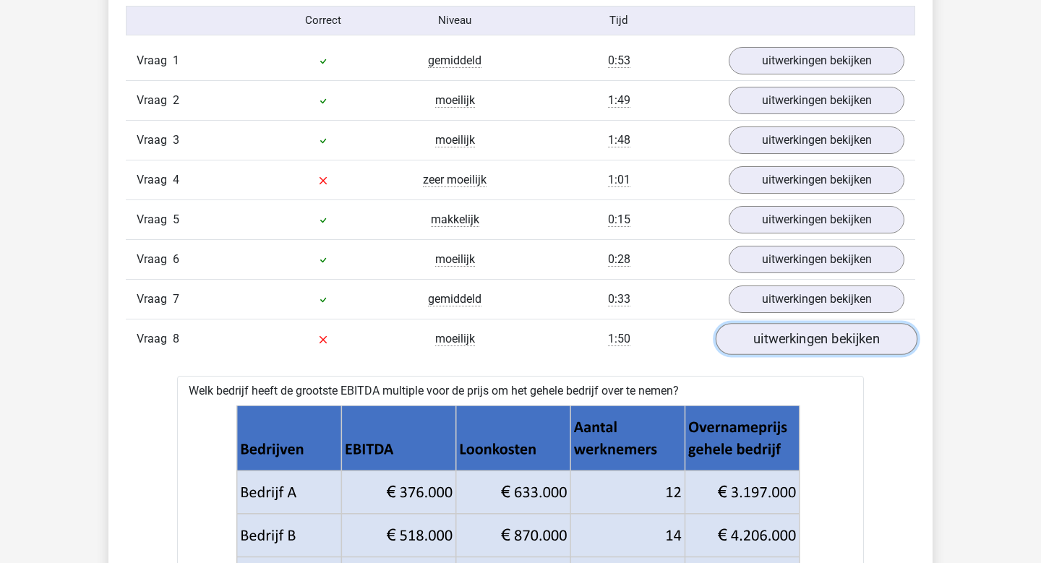
scroll to position [1201, 0]
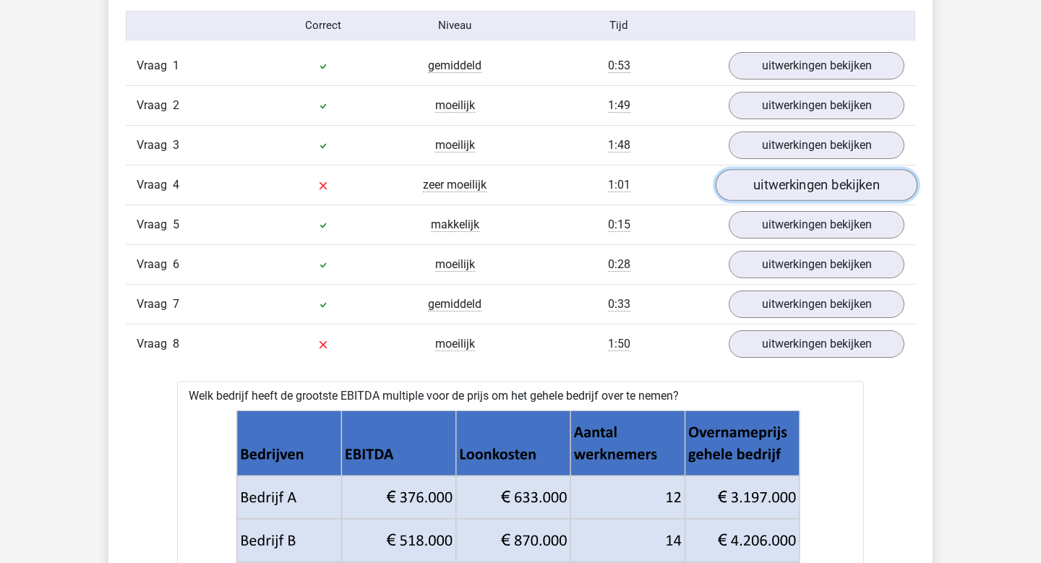
click at [808, 176] on link "uitwerkingen bekijken" at bounding box center [816, 185] width 202 height 32
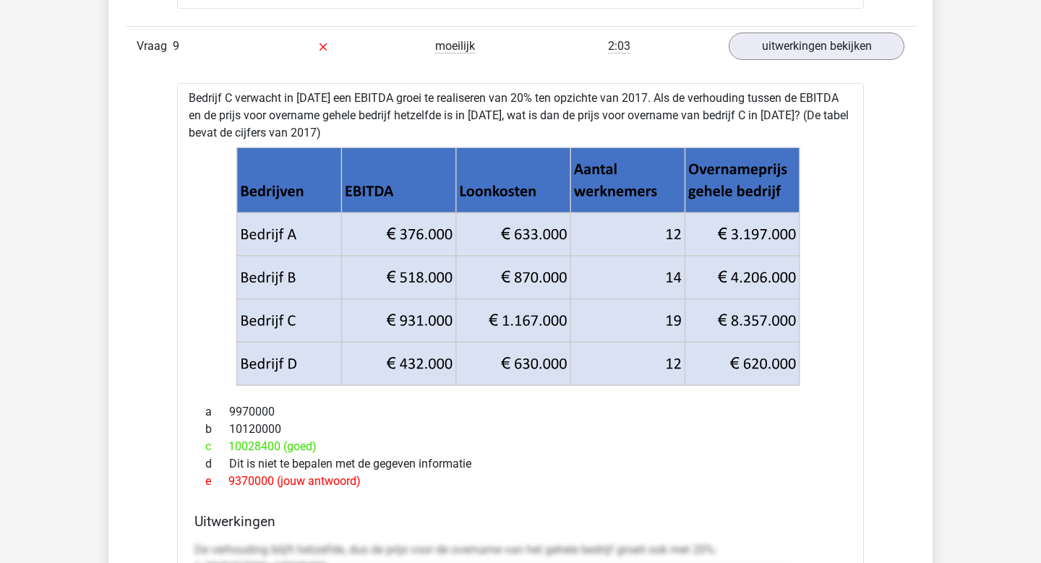
scroll to position [2795, 0]
